Goal: Task Accomplishment & Management: Use online tool/utility

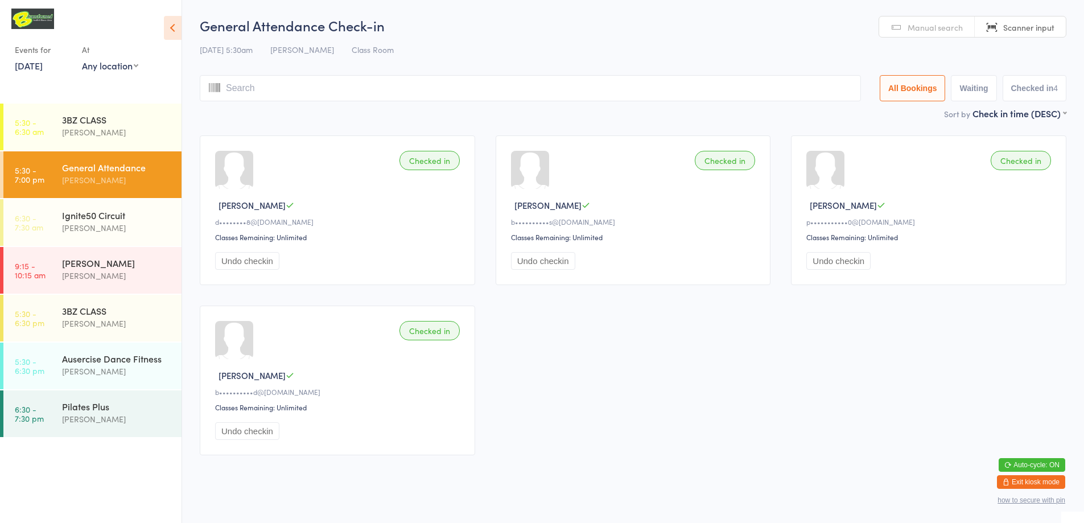
click at [1043, 477] on button "Exit kiosk mode" at bounding box center [1031, 482] width 68 height 14
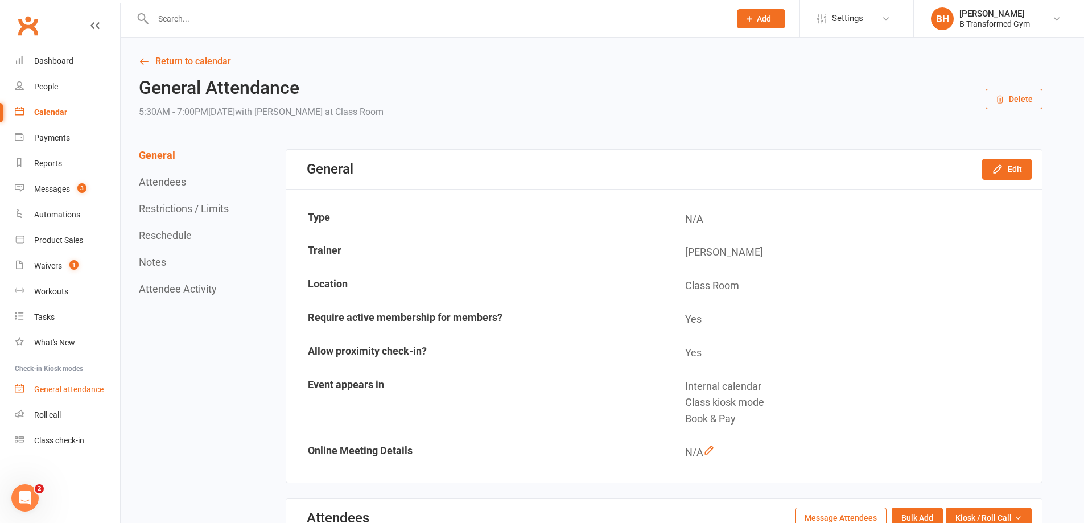
click at [80, 391] on div "General attendance" at bounding box center [68, 388] width 69 height 9
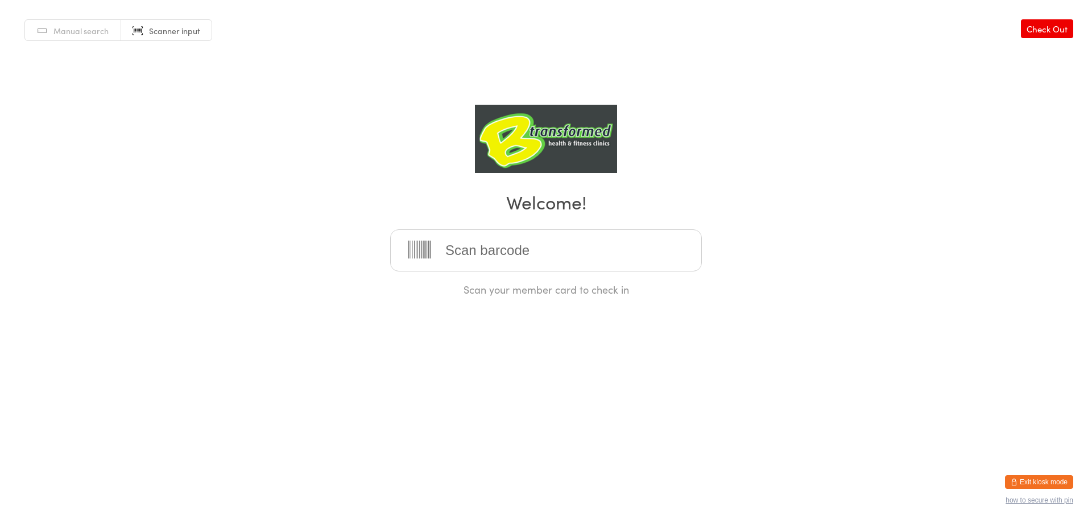
click at [474, 253] on input "search" at bounding box center [546, 250] width 312 height 42
click at [168, 28] on span "Scanner input" at bounding box center [174, 30] width 51 height 11
type input "220195"
click at [601, 287] on div "[PERSON_NAME]" at bounding box center [545, 286] width 291 height 15
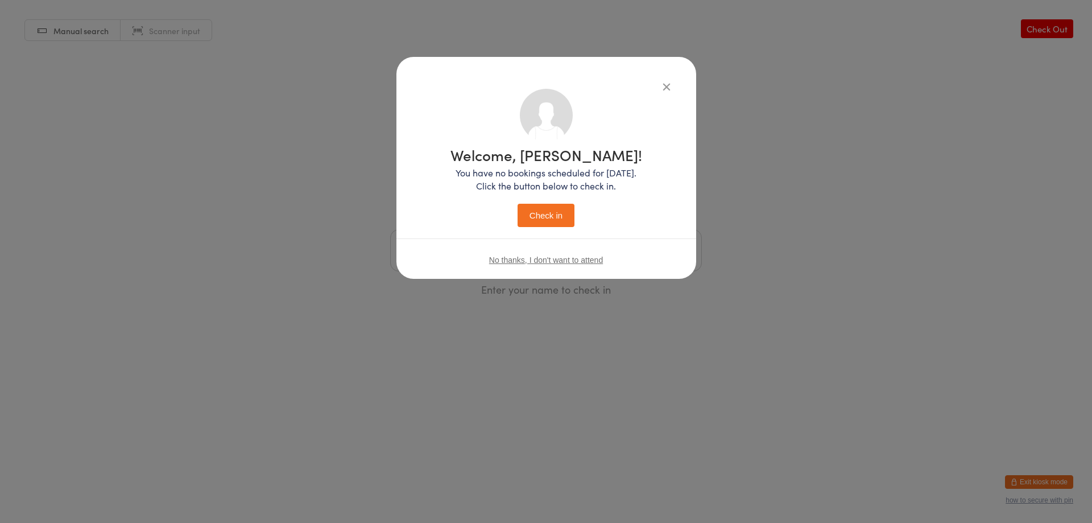
click at [537, 209] on button "Check in" at bounding box center [546, 215] width 57 height 23
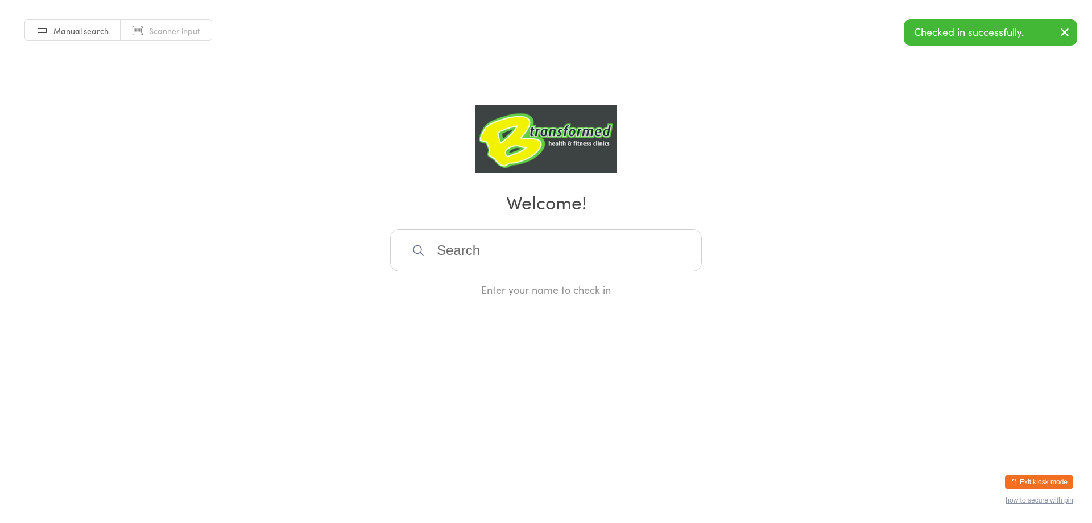
click at [192, 26] on span "Scanner input" at bounding box center [174, 30] width 51 height 11
